Goal: Information Seeking & Learning: Check status

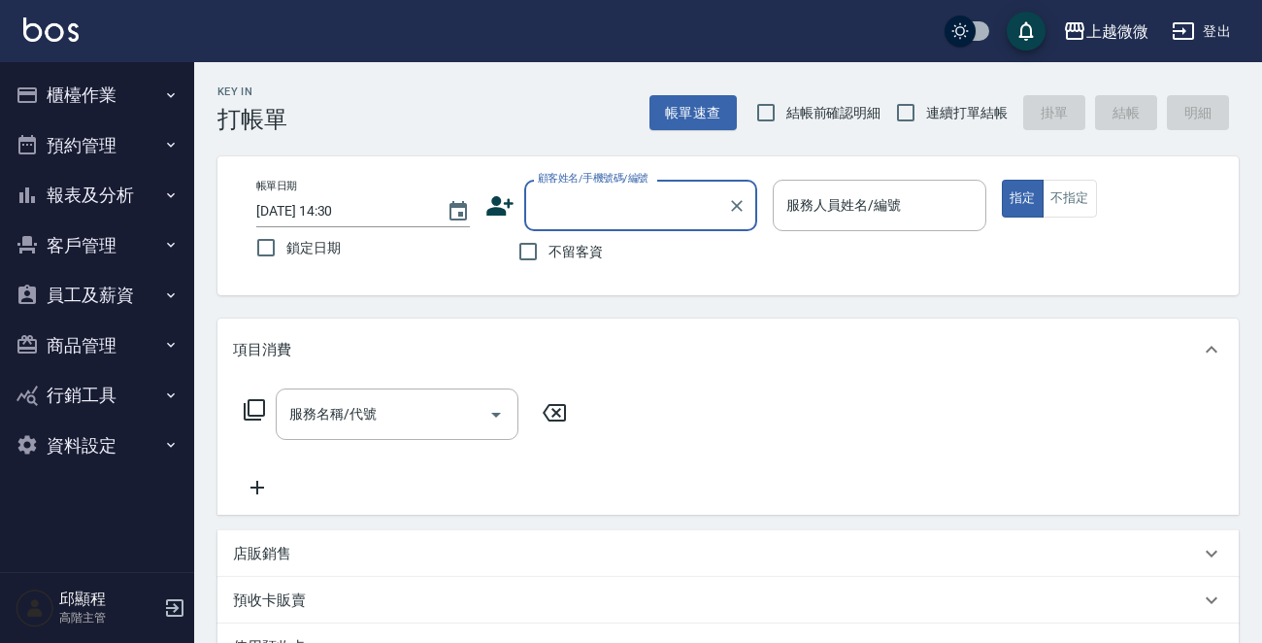
click at [110, 73] on button "櫃檯作業" at bounding box center [97, 95] width 179 height 50
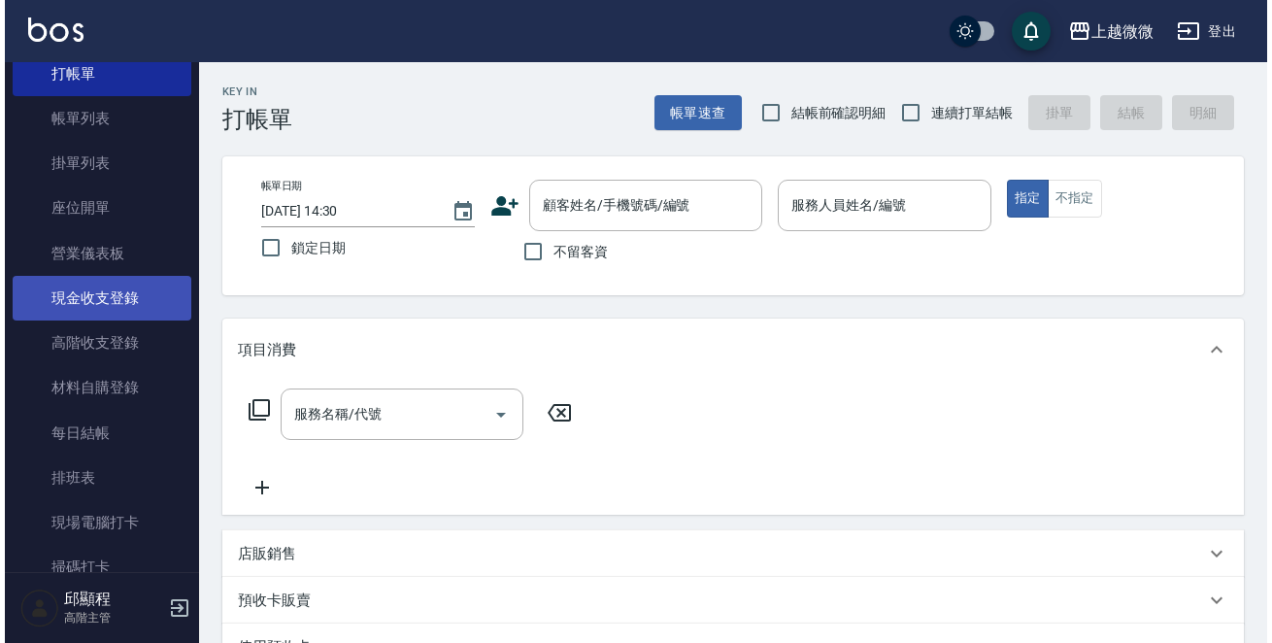
scroll to position [194, 0]
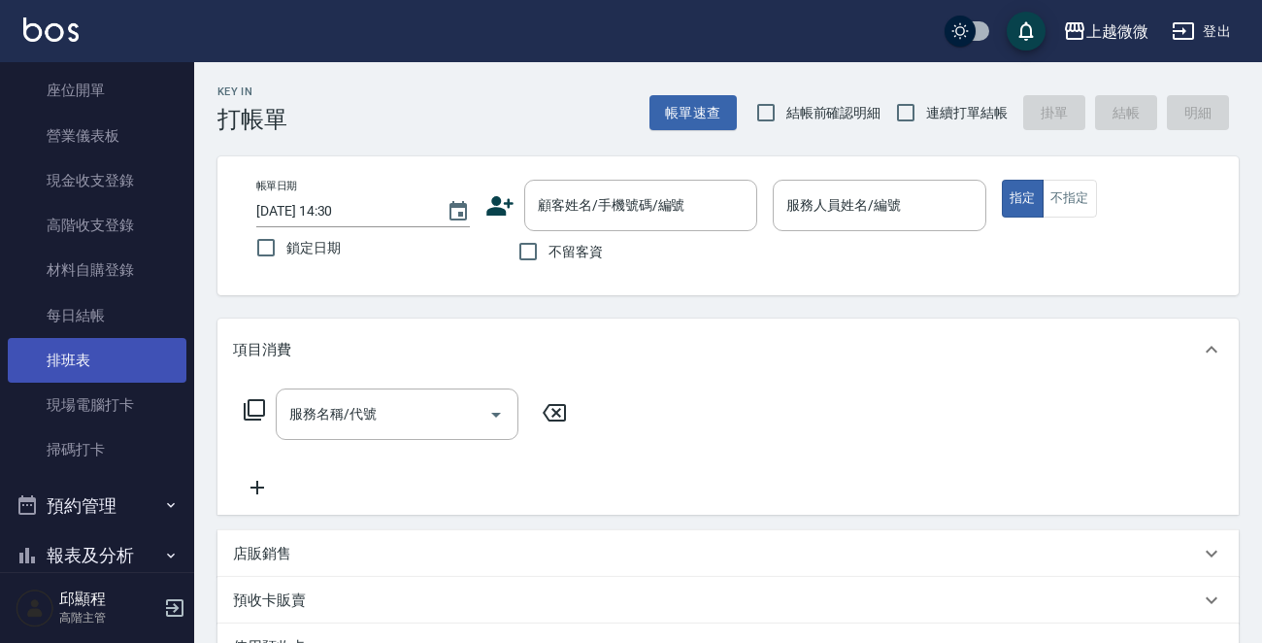
click at [110, 360] on link "排班表" at bounding box center [97, 360] width 179 height 45
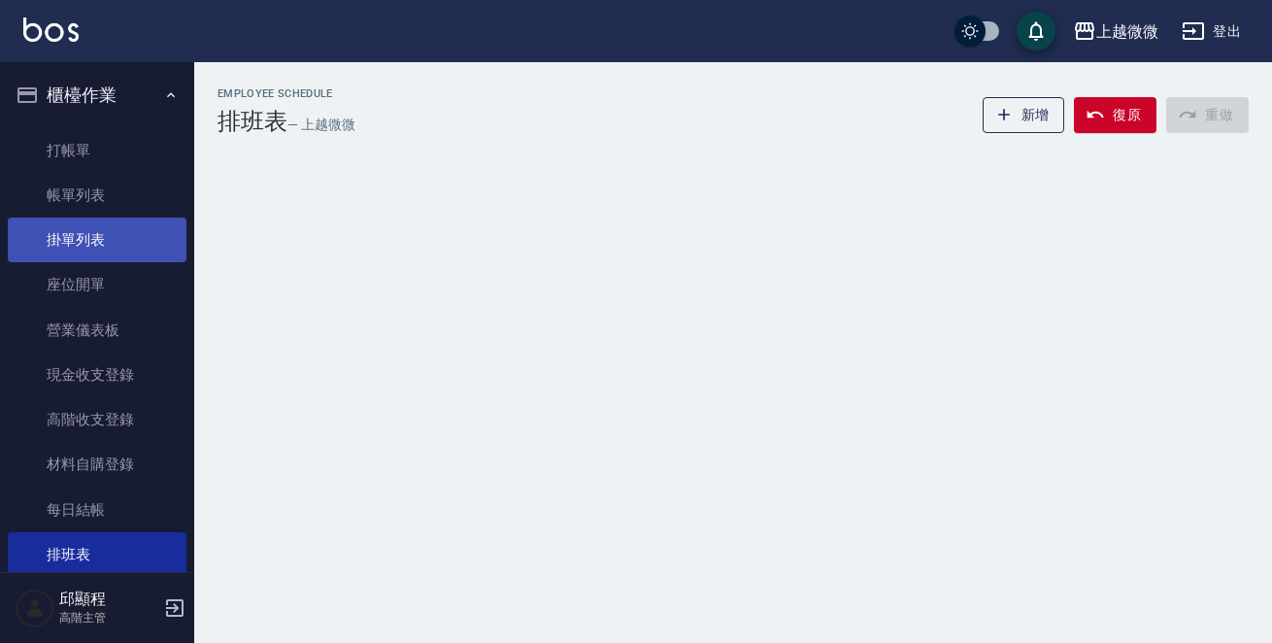
click at [94, 260] on link "掛單列表" at bounding box center [97, 240] width 179 height 45
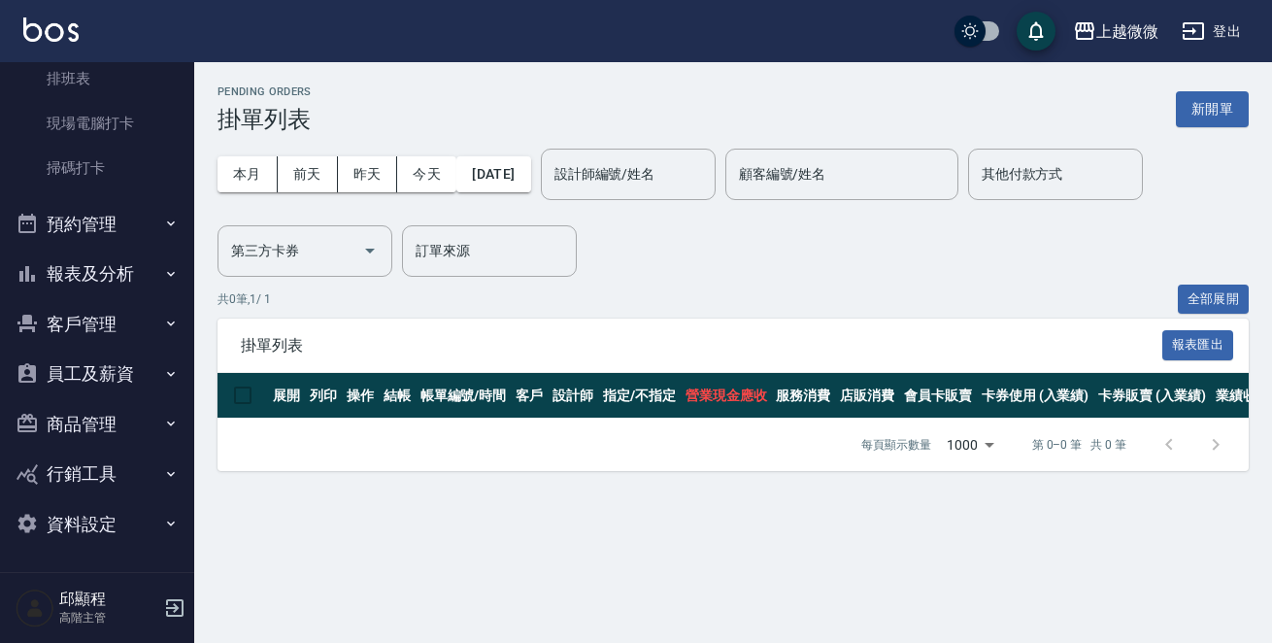
scroll to position [282, 0]
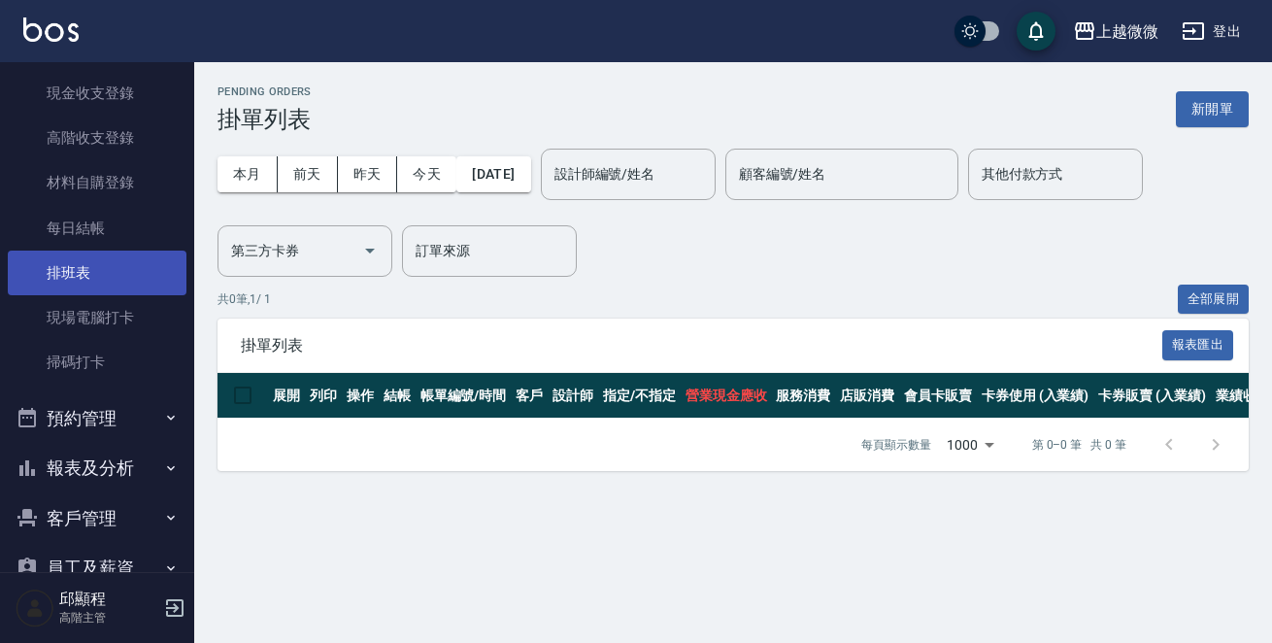
click at [103, 270] on link "排班表" at bounding box center [97, 273] width 179 height 45
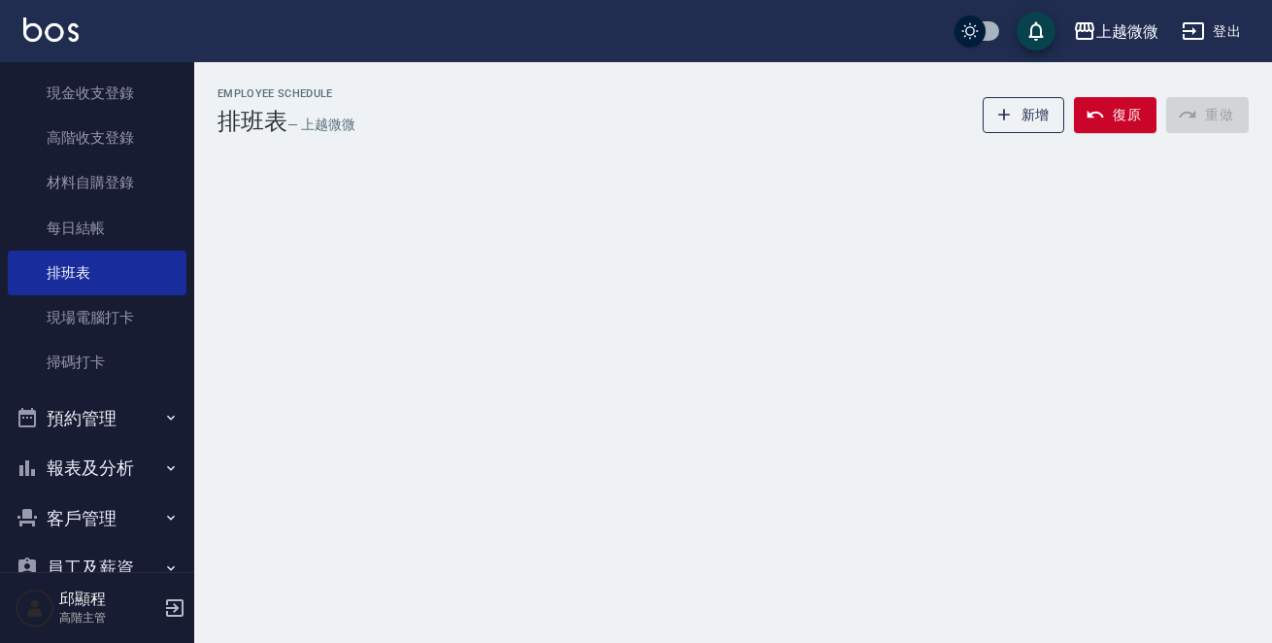
click at [95, 523] on button "客戶管理" at bounding box center [97, 518] width 179 height 50
click at [90, 571] on link "客戶列表" at bounding box center [97, 573] width 179 height 45
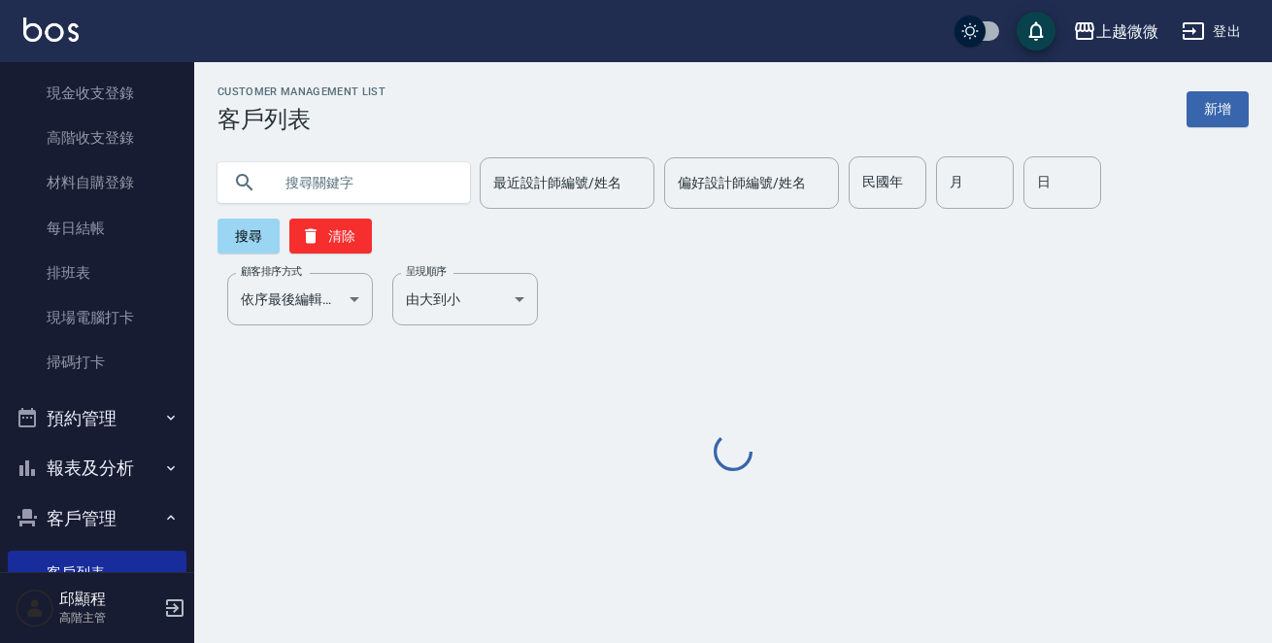
click at [347, 174] on input "text" at bounding box center [363, 182] width 183 height 52
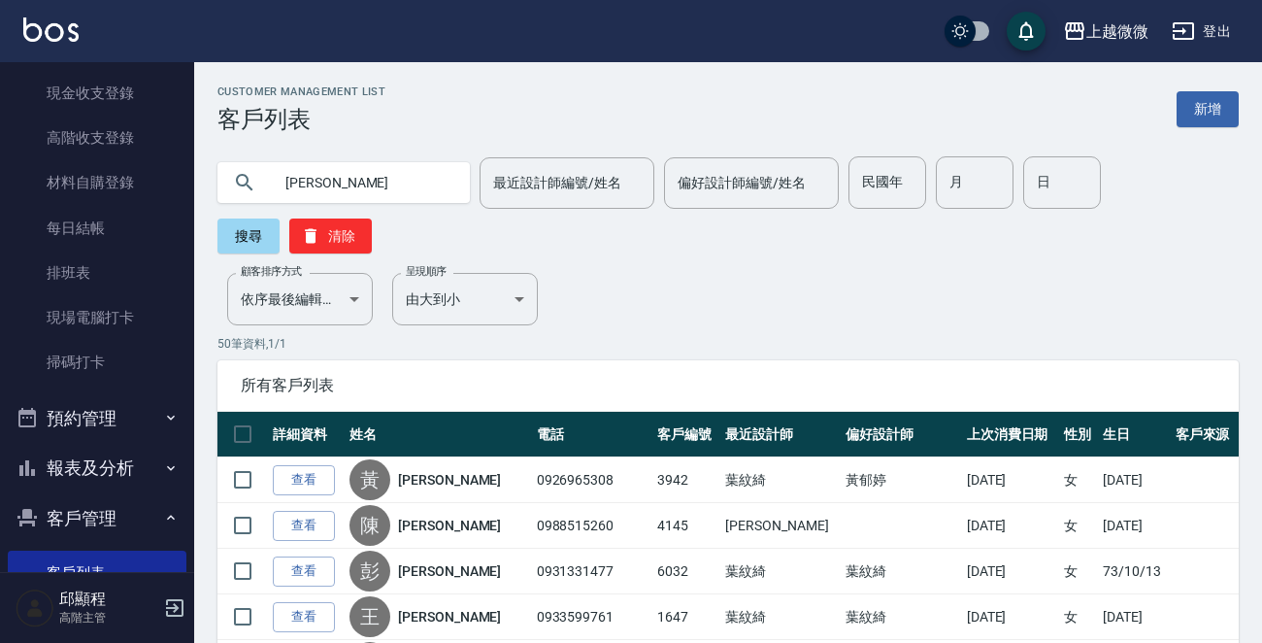
type input "[PERSON_NAME]"
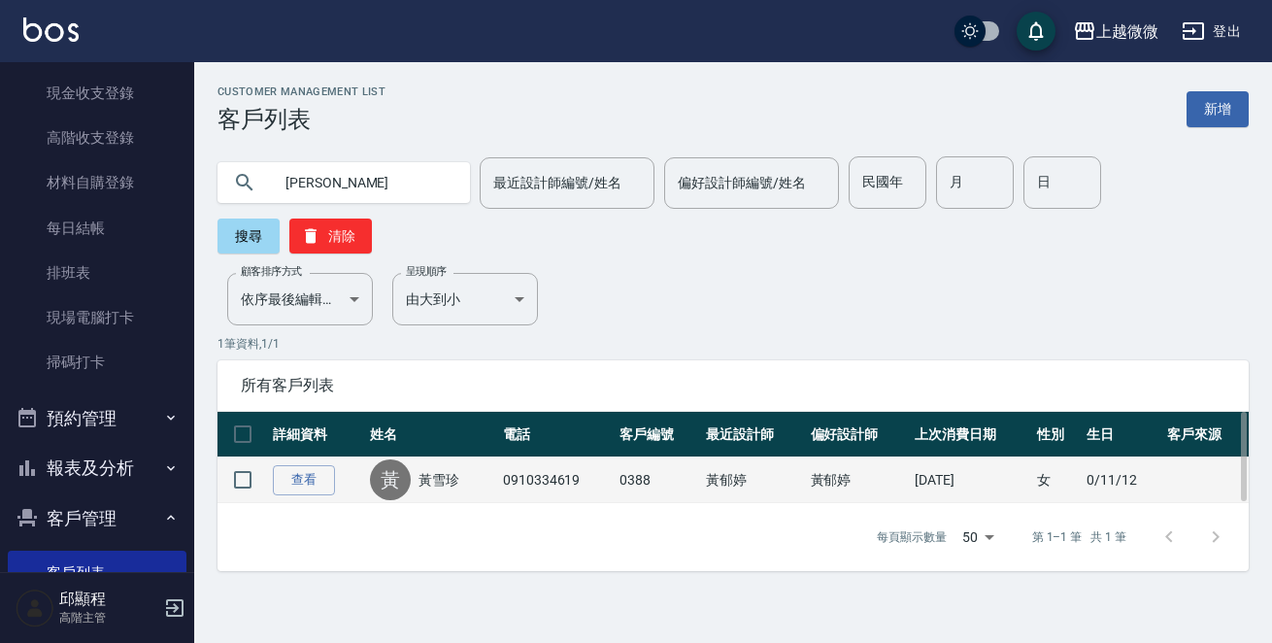
click at [452, 470] on link "黃雪珍" at bounding box center [439, 479] width 41 height 19
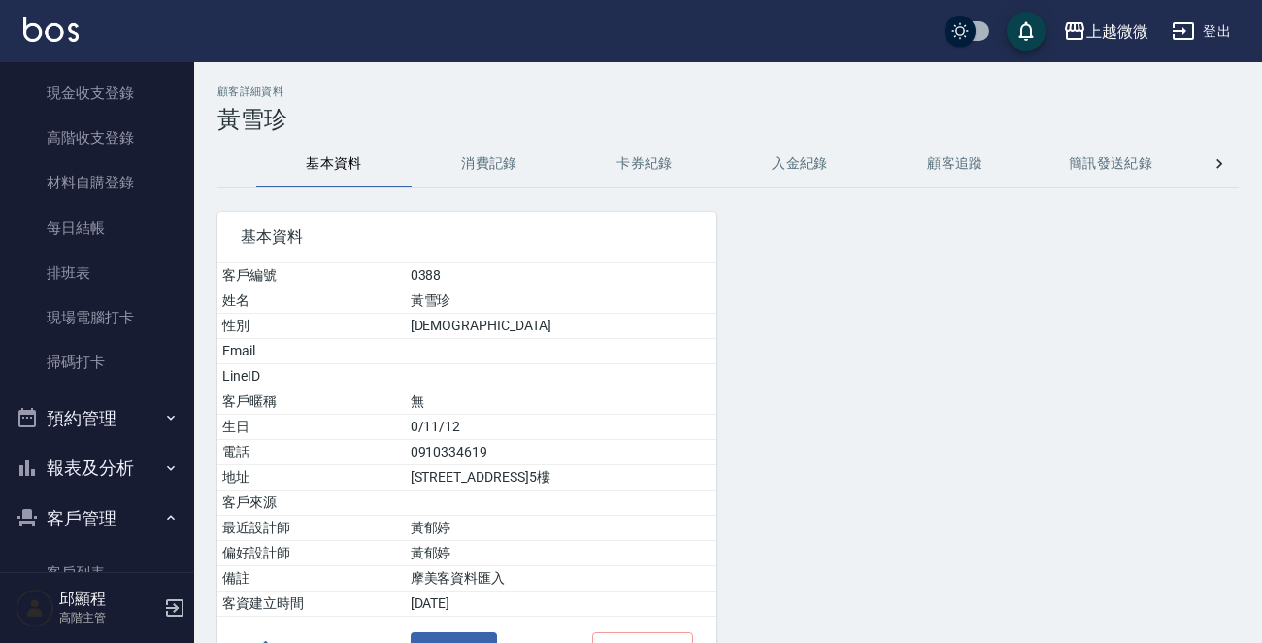
click at [490, 161] on button "消費記錄" at bounding box center [489, 164] width 155 height 47
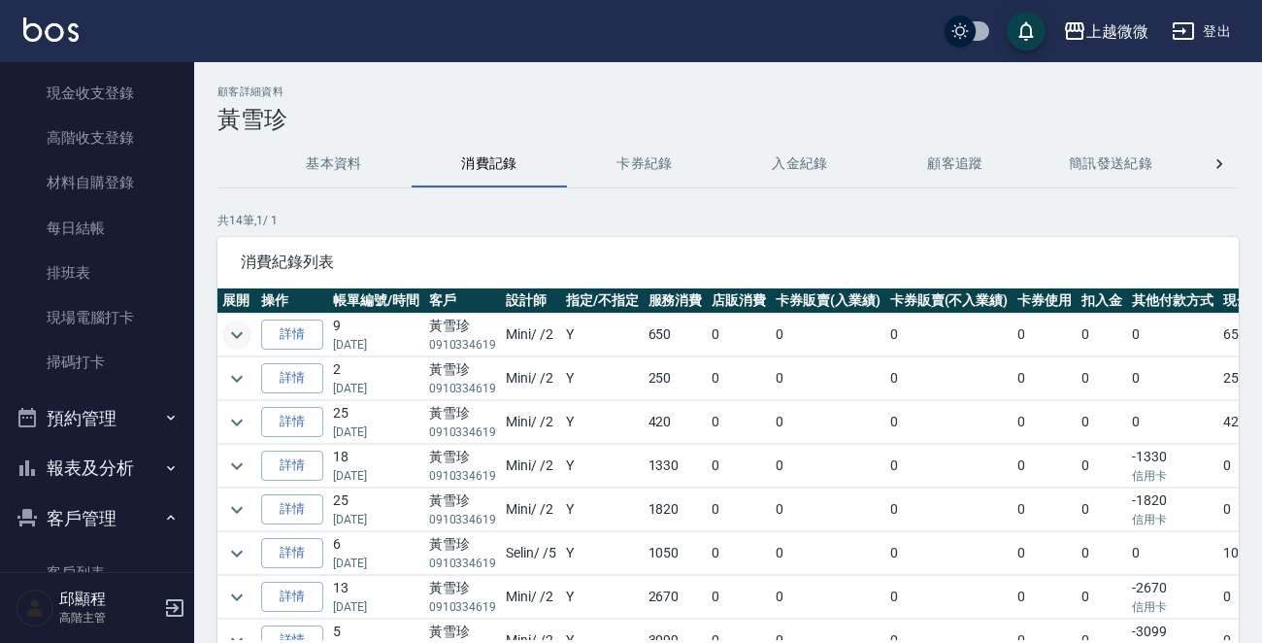
click at [228, 335] on icon "expand row" at bounding box center [236, 334] width 23 height 23
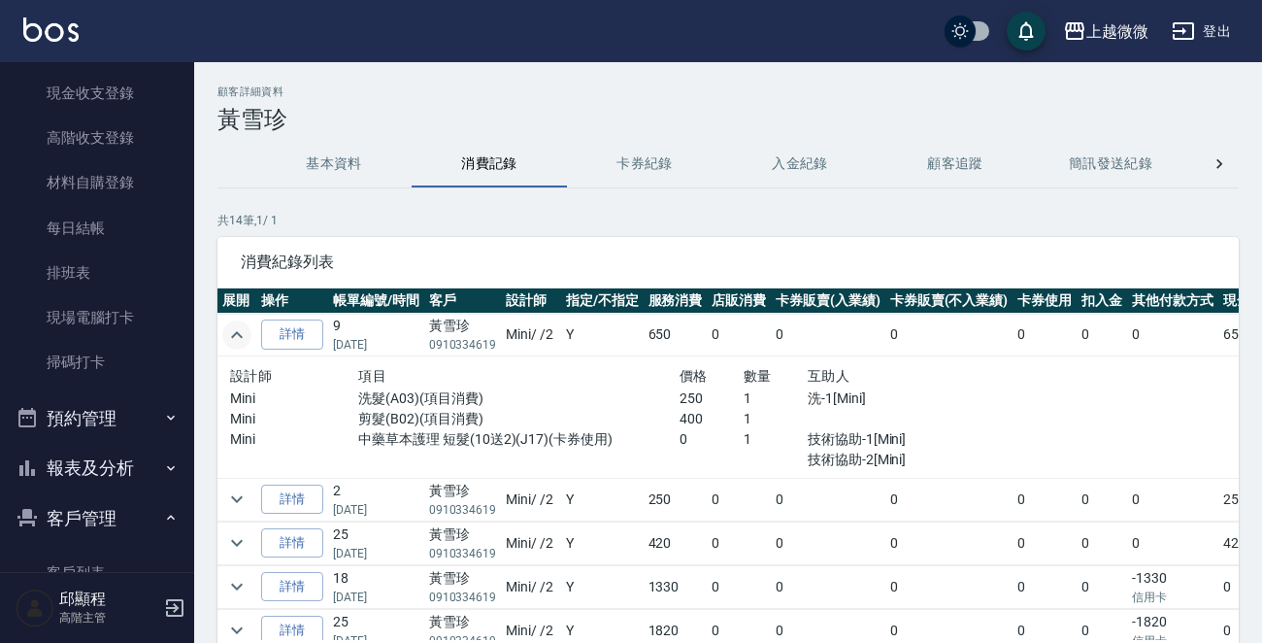
click at [228, 335] on icon "expand row" at bounding box center [236, 334] width 23 height 23
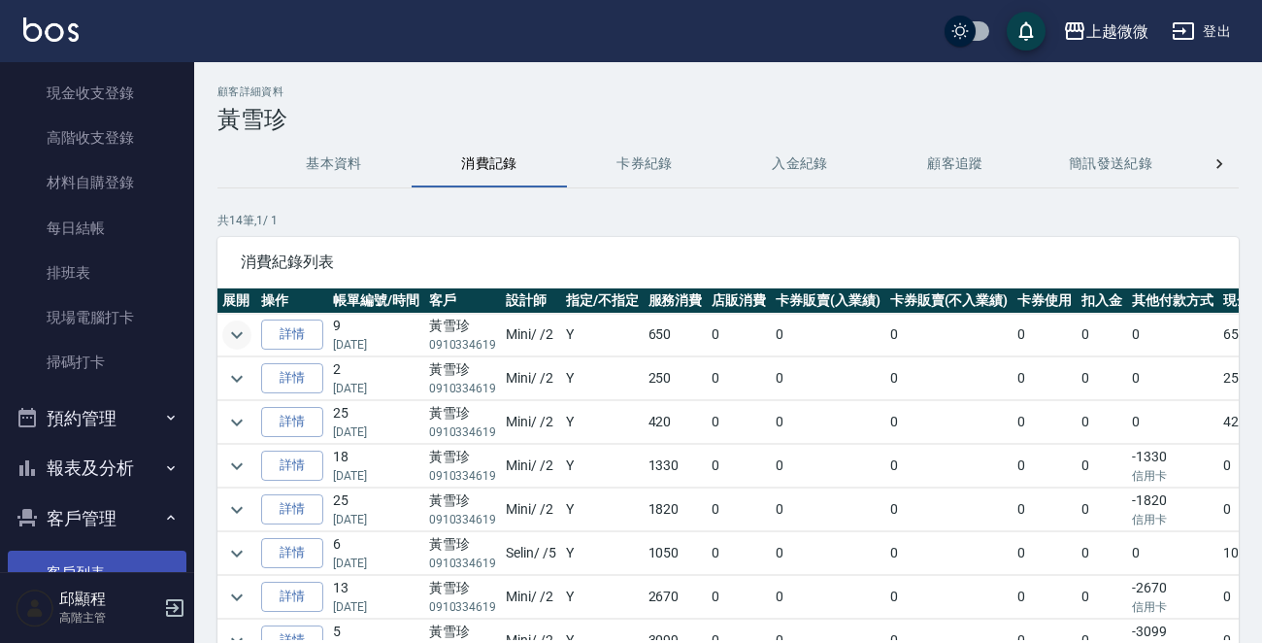
click at [66, 562] on link "客戶列表" at bounding box center [97, 573] width 179 height 45
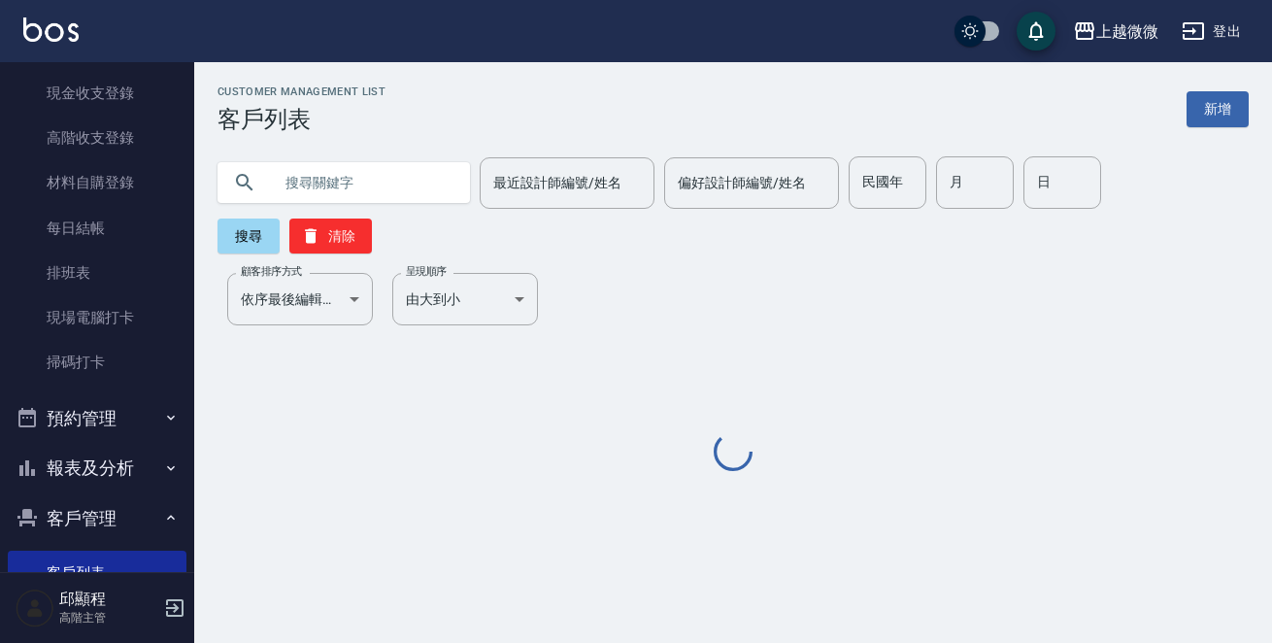
click at [378, 190] on input "text" at bounding box center [363, 182] width 183 height 52
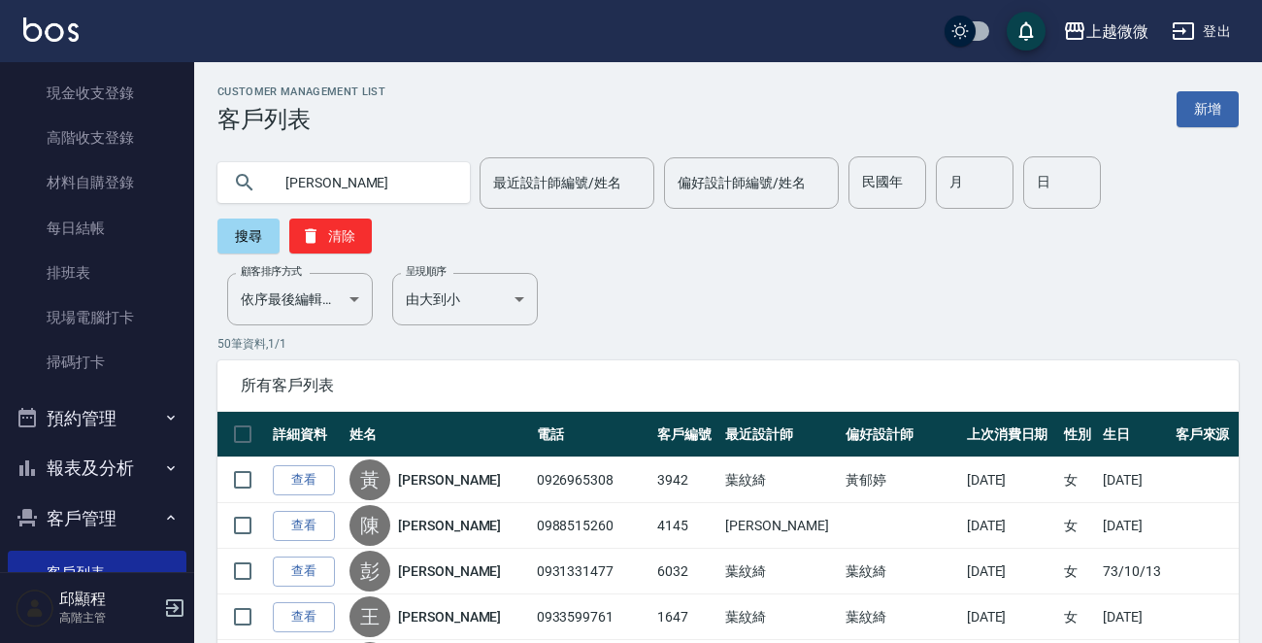
type input "[PERSON_NAME]"
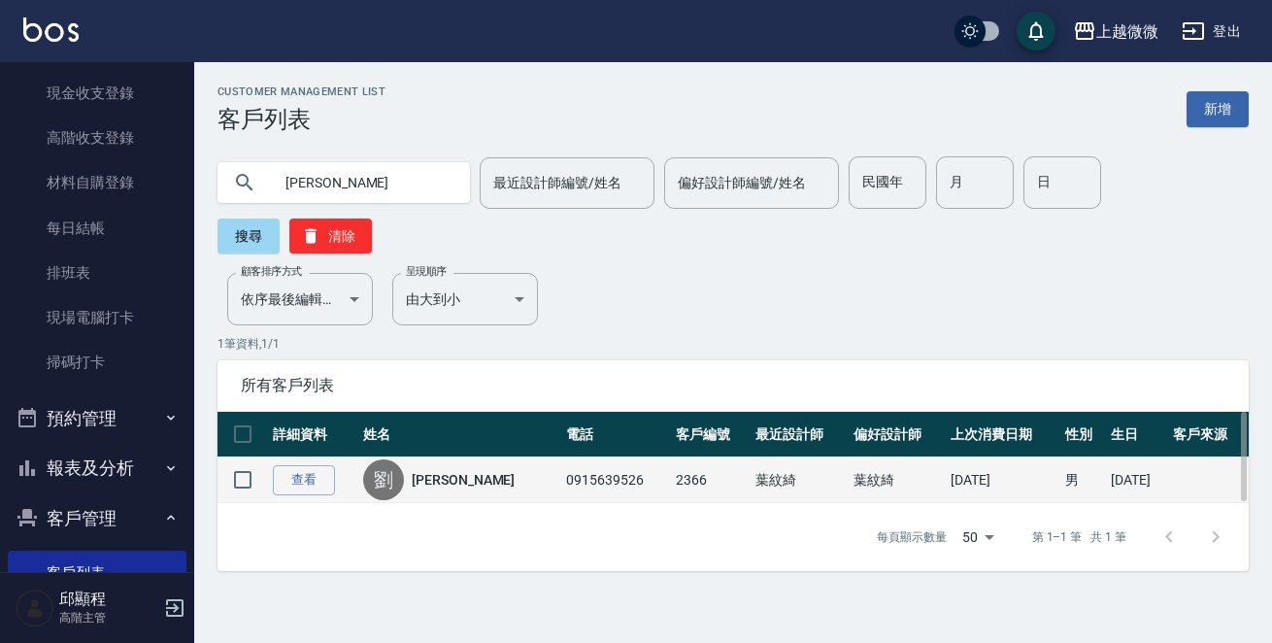
click at [434, 470] on link "[PERSON_NAME]" at bounding box center [463, 479] width 103 height 19
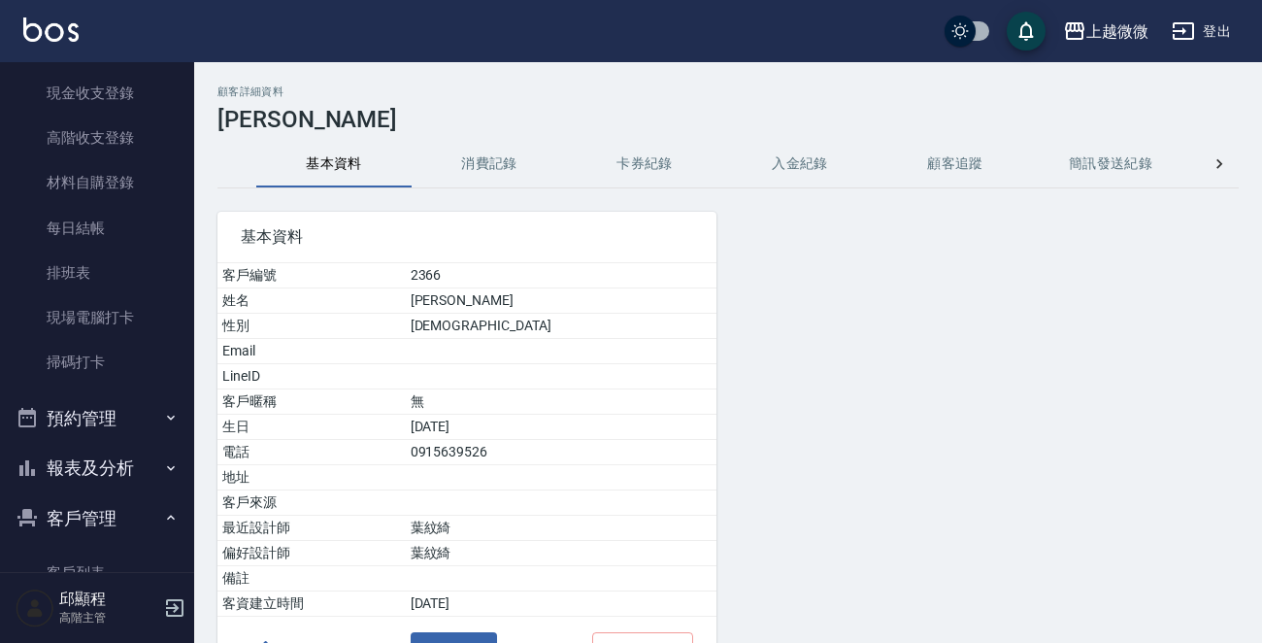
click at [458, 175] on button "消費記錄" at bounding box center [489, 164] width 155 height 47
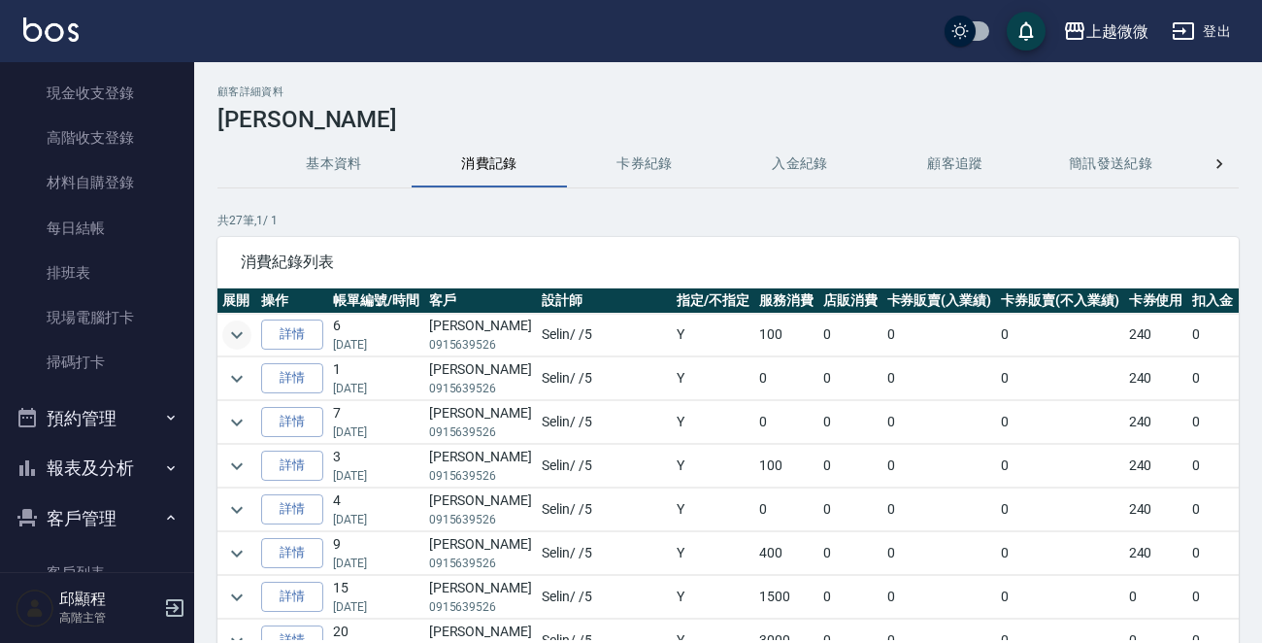
click at [233, 328] on icon "expand row" at bounding box center [236, 334] width 23 height 23
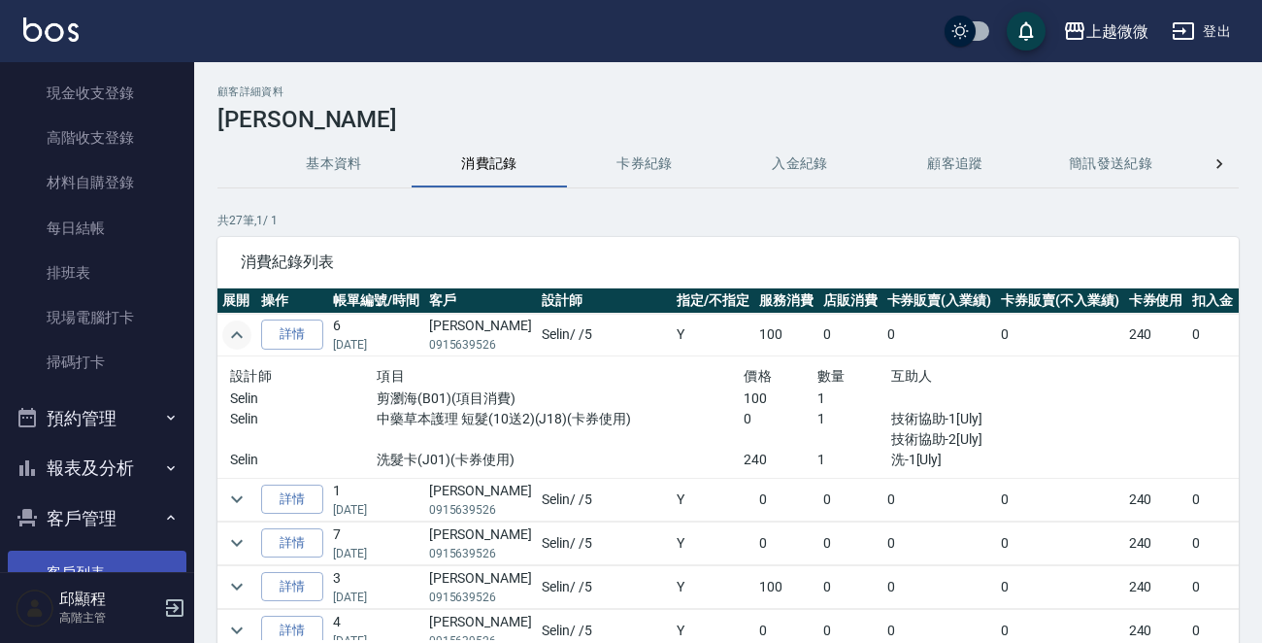
click at [83, 561] on link "客戶列表" at bounding box center [97, 573] width 179 height 45
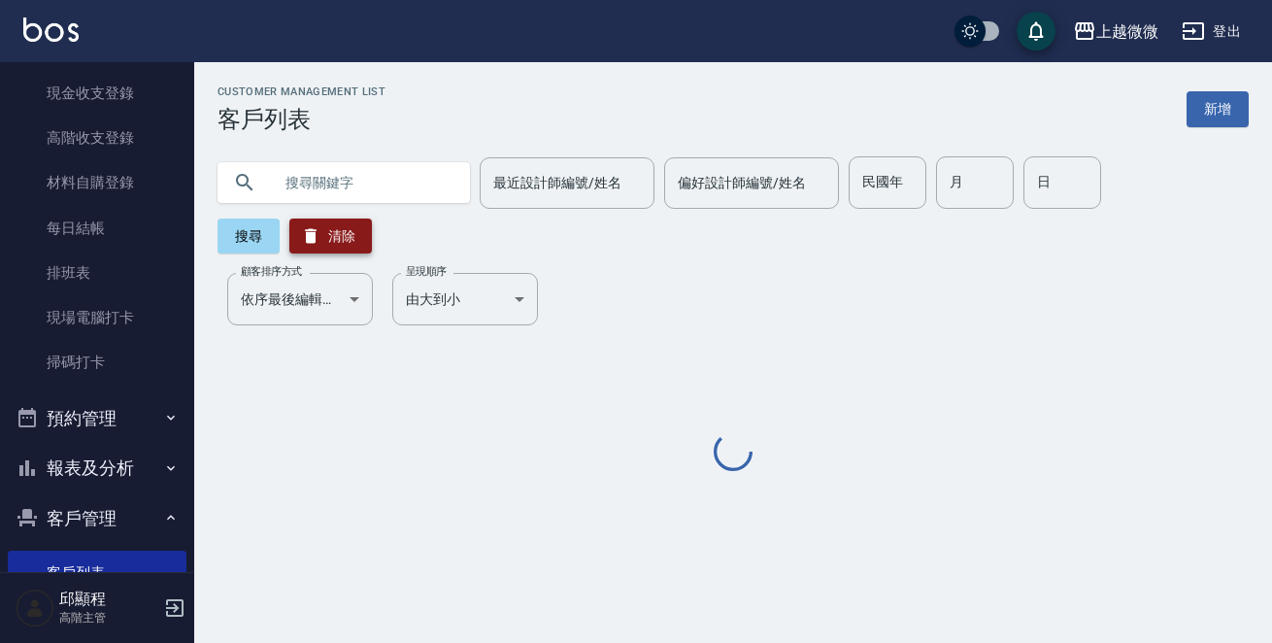
click at [366, 169] on input "text" at bounding box center [363, 182] width 183 height 52
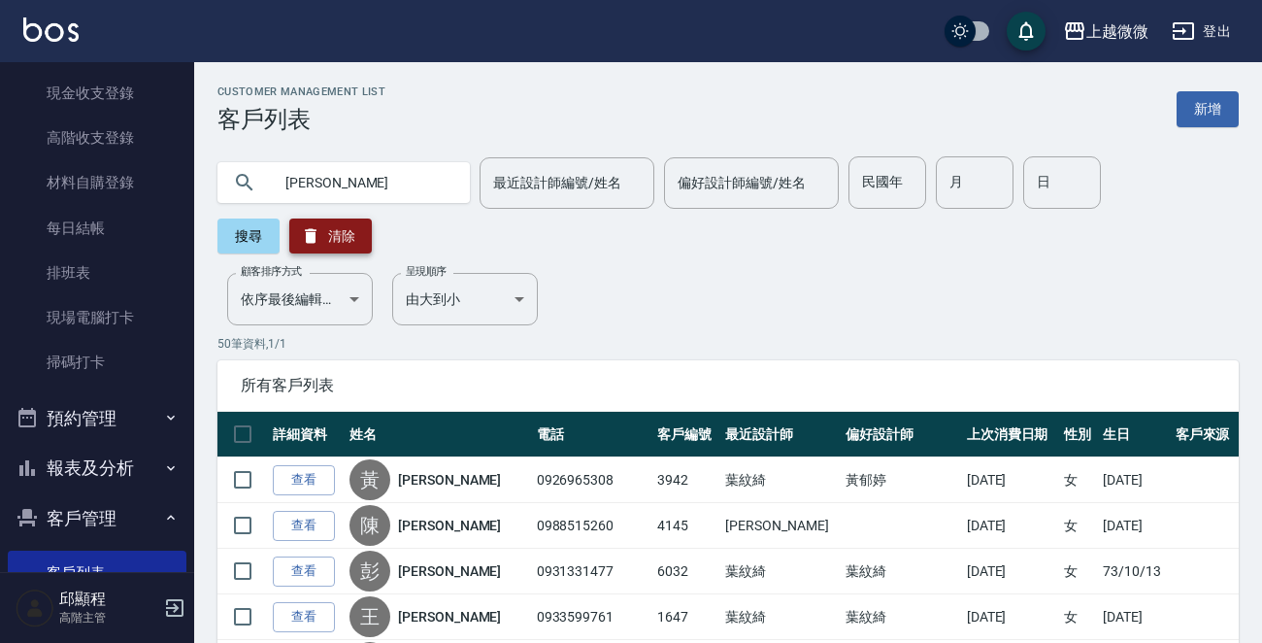
type input "[PERSON_NAME]"
